Goal: Transaction & Acquisition: Purchase product/service

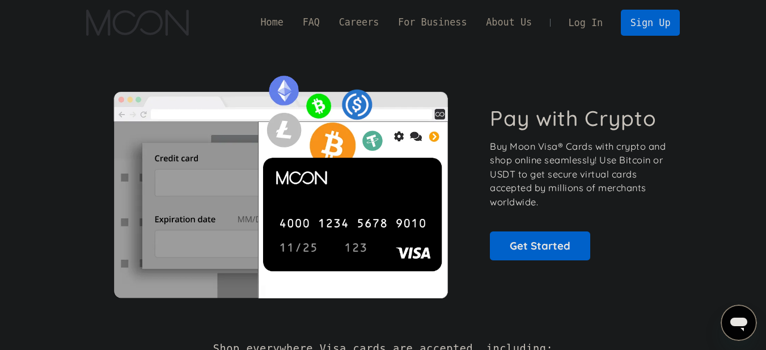
click at [589, 17] on link "Log In" at bounding box center [585, 22] width 53 height 25
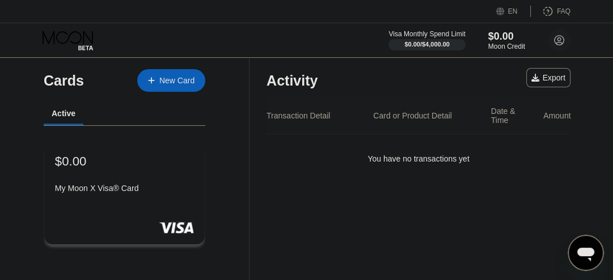
click at [159, 190] on div "My Moon X Visa® Card" at bounding box center [124, 188] width 139 height 9
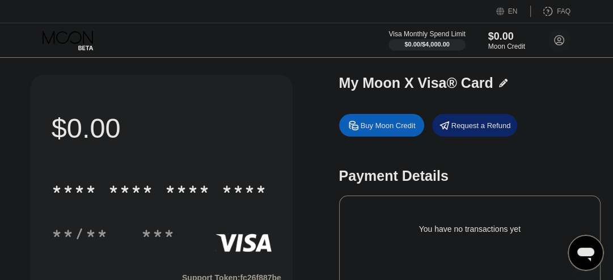
click at [385, 134] on div "Buy Moon Credit" at bounding box center [381, 125] width 85 height 23
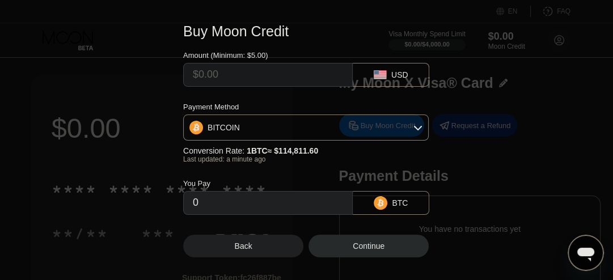
click at [322, 125] on div "BITCOIN" at bounding box center [306, 127] width 244 height 23
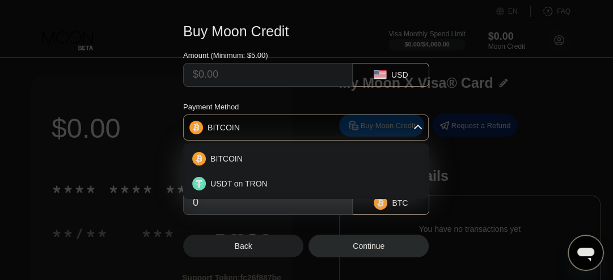
click at [322, 125] on div "BITCOIN" at bounding box center [306, 127] width 244 height 23
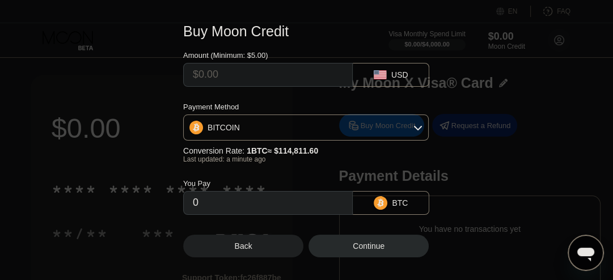
click at [322, 125] on div "BITCOIN" at bounding box center [306, 127] width 244 height 23
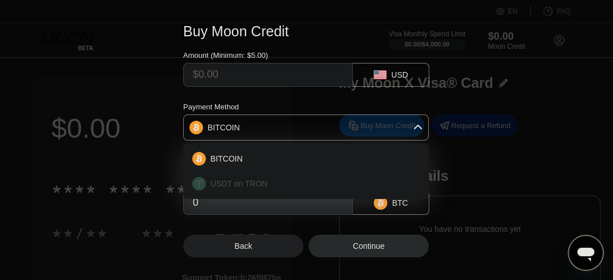
click at [270, 182] on div "USDT on TRON" at bounding box center [313, 183] width 214 height 9
type input "0.00"
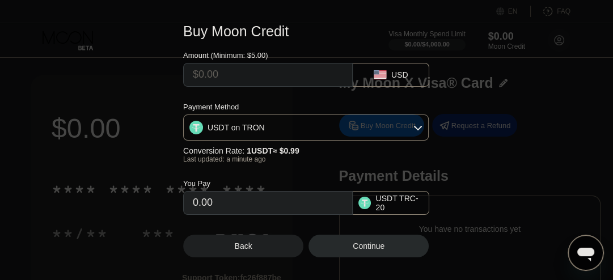
click at [234, 210] on input "0.00" at bounding box center [268, 203] width 150 height 23
click at [279, 77] on input "text" at bounding box center [268, 74] width 150 height 23
type input "$5"
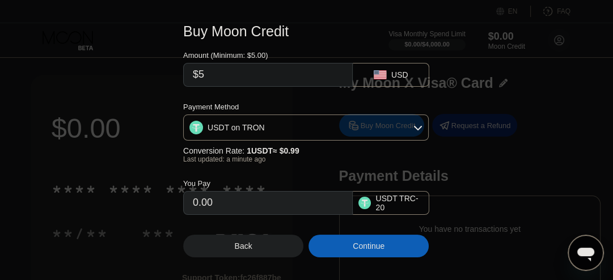
type input "5.05"
click at [354, 246] on div "Continue" at bounding box center [369, 245] width 32 height 9
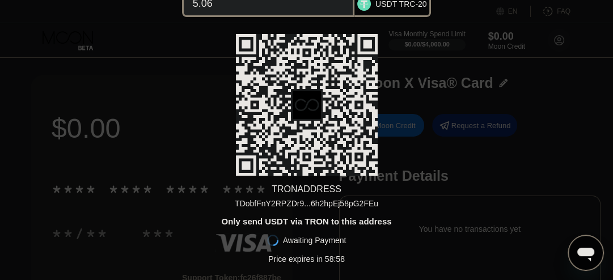
click at [265, 200] on div "TDobfFnY2RPZDr9...6h2hpEj58pG2FEu" at bounding box center [306, 203] width 143 height 9
click at [485, 84] on div "You Pay 5.06 USDT TRC-20 TRON ADDRESS TDobfFnY2RPZDr9...6h2hpEj58pG2FEu Only se…" at bounding box center [306, 140] width 613 height 360
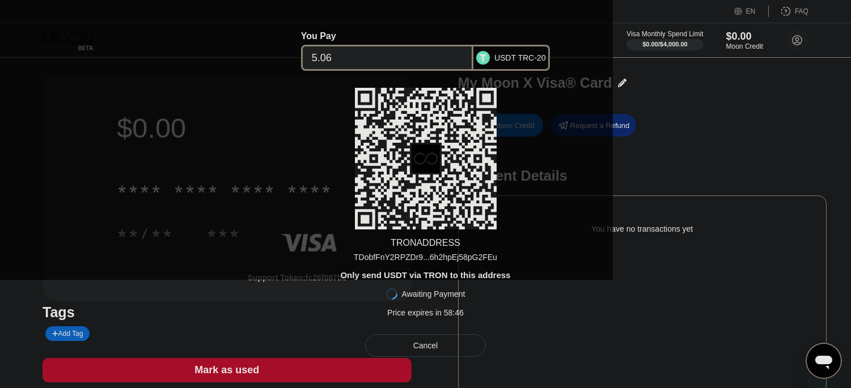
click at [430, 343] on div "Cancel" at bounding box center [425, 345] width 121 height 23
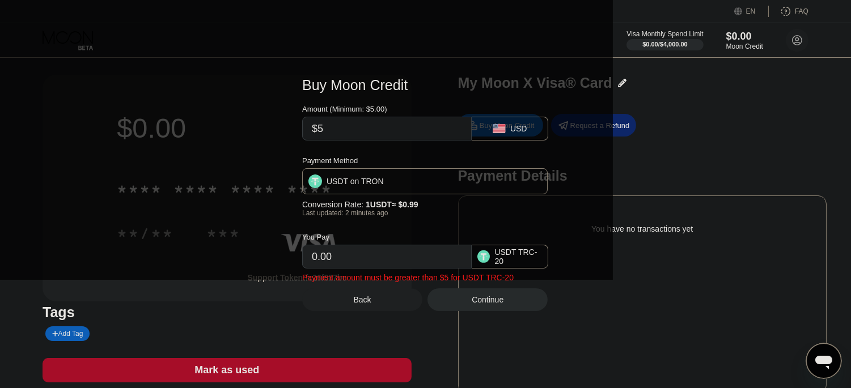
type input "5.05"
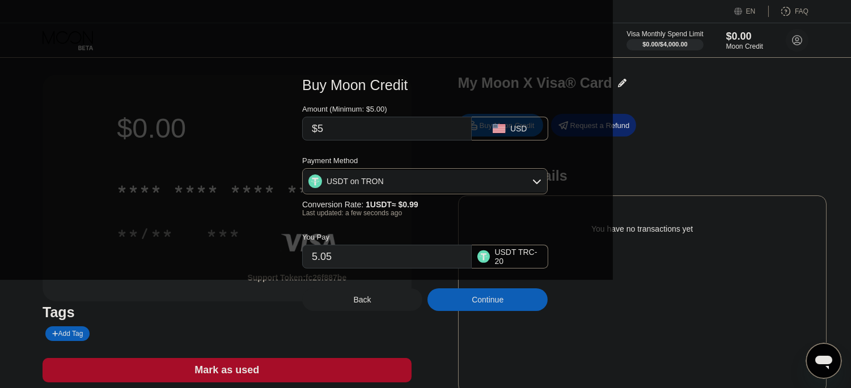
click at [368, 311] on div "Back" at bounding box center [362, 300] width 120 height 23
